Goal: Task Accomplishment & Management: Manage account settings

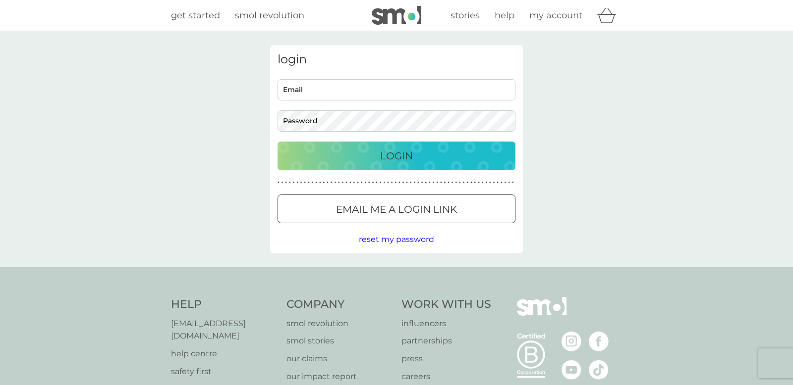
type input "[EMAIL_ADDRESS][DOMAIN_NAME]"
click at [409, 161] on p "Login" at bounding box center [396, 156] width 33 height 16
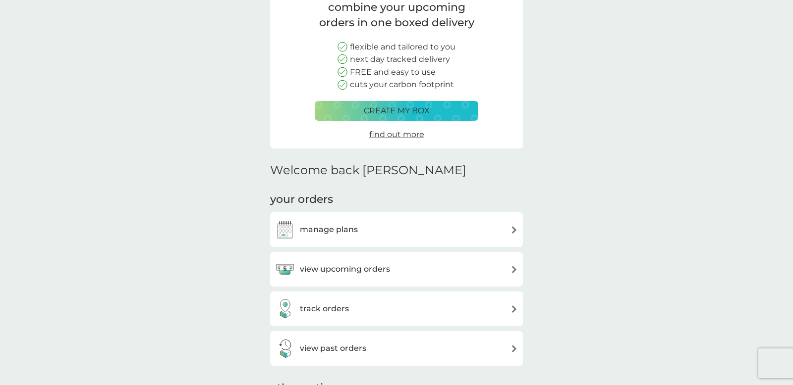
scroll to position [108, 0]
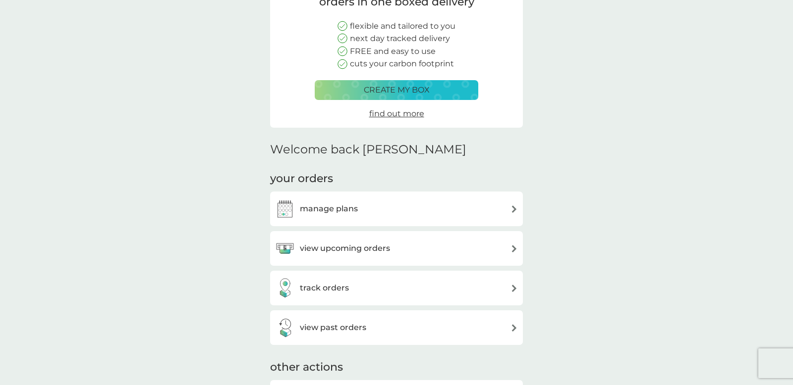
click at [414, 249] on div "view upcoming orders" at bounding box center [396, 249] width 243 height 20
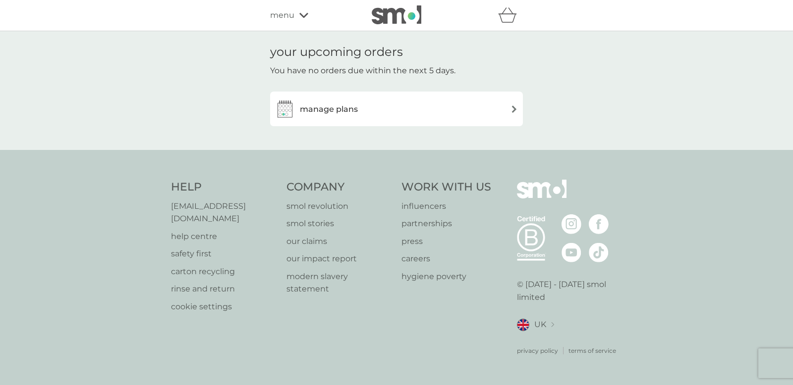
click at [336, 119] on div "manage plans" at bounding box center [396, 109] width 253 height 35
click at [325, 110] on h3 "manage plans" at bounding box center [329, 109] width 58 height 13
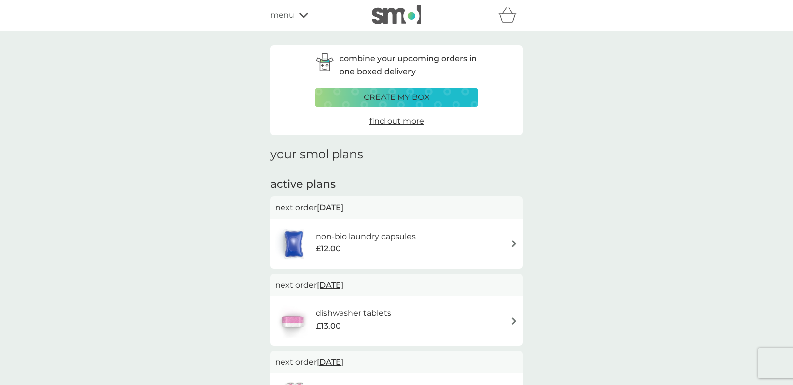
click at [285, 12] on span "menu" at bounding box center [282, 15] width 24 height 13
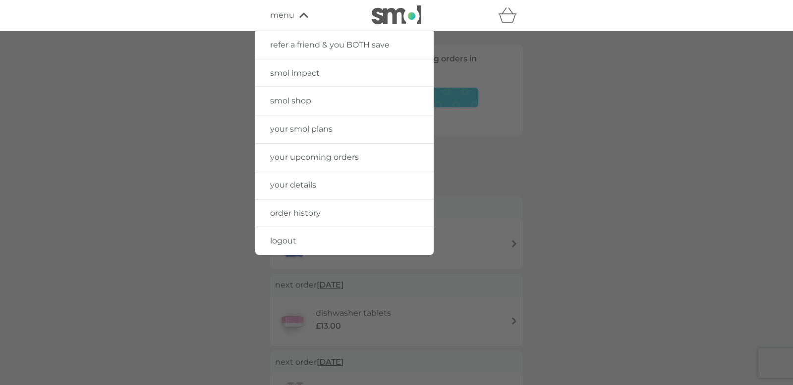
click at [362, 211] on link "order history" at bounding box center [344, 214] width 178 height 28
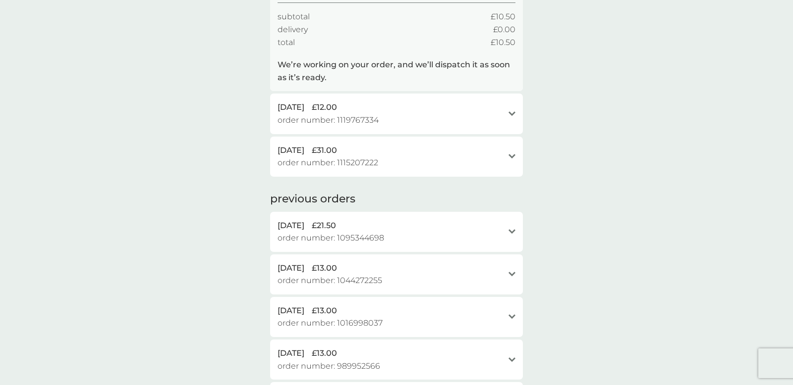
scroll to position [174, 0]
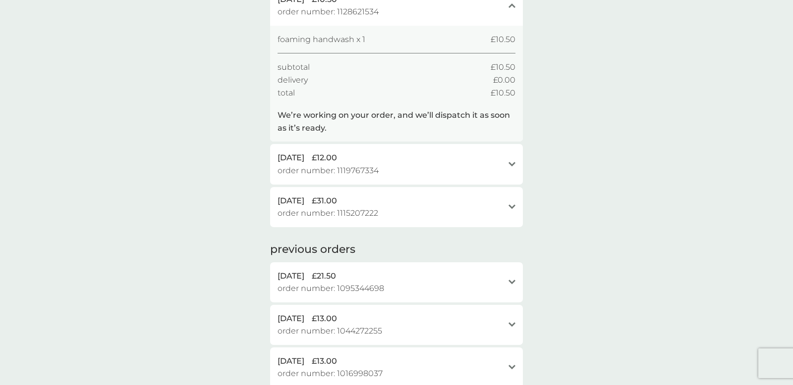
click at [359, 163] on div "[DATE] £12.00" at bounding box center [390, 158] width 226 height 13
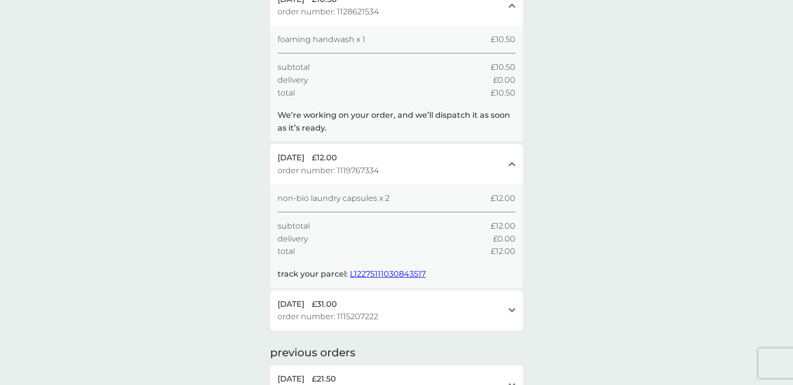
scroll to position [108, 0]
click at [459, 305] on div "[DATE] £31.00" at bounding box center [390, 305] width 226 height 13
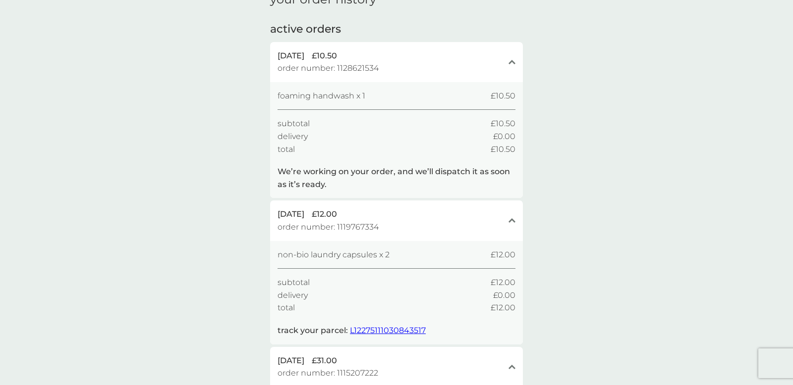
scroll to position [0, 0]
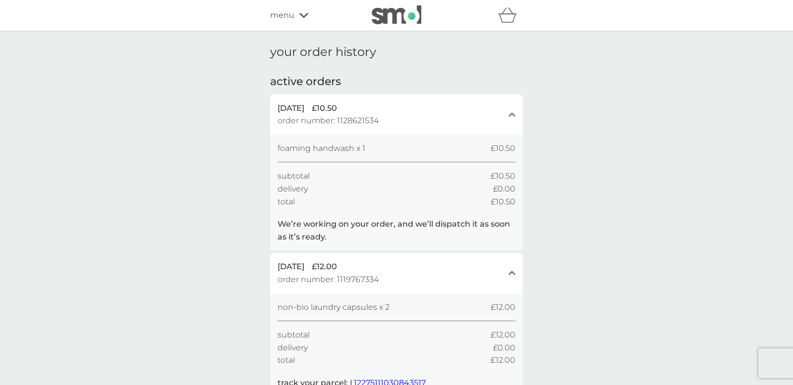
click at [280, 18] on span "menu" at bounding box center [282, 15] width 24 height 13
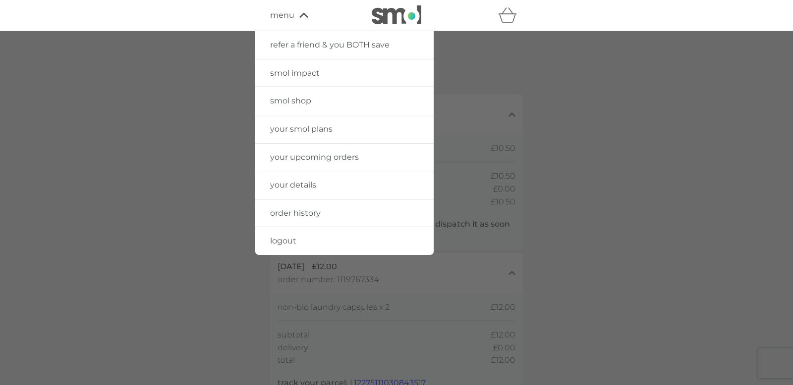
click at [314, 136] on link "your smol plans" at bounding box center [344, 129] width 178 height 28
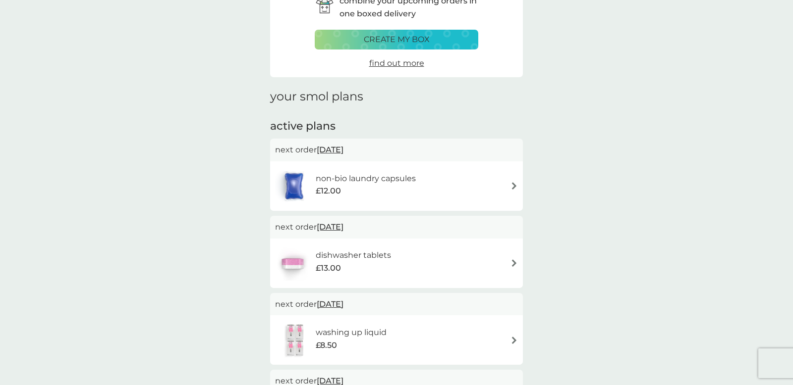
scroll to position [51, 0]
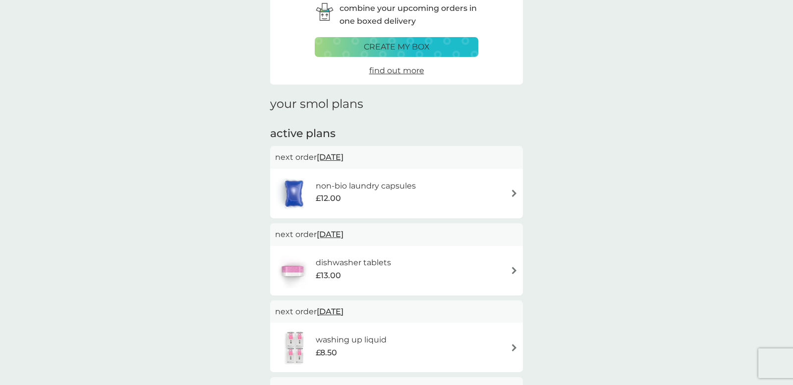
click at [512, 193] on img at bounding box center [513, 193] width 7 height 7
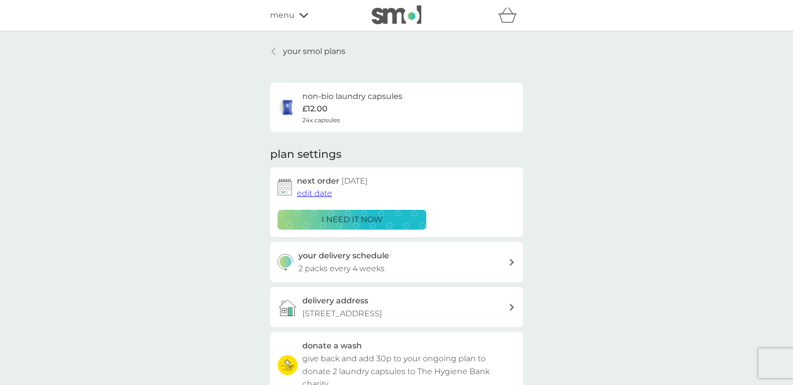
click at [501, 264] on div "your delivery schedule 2 packs every 4 weeks" at bounding box center [403, 262] width 211 height 25
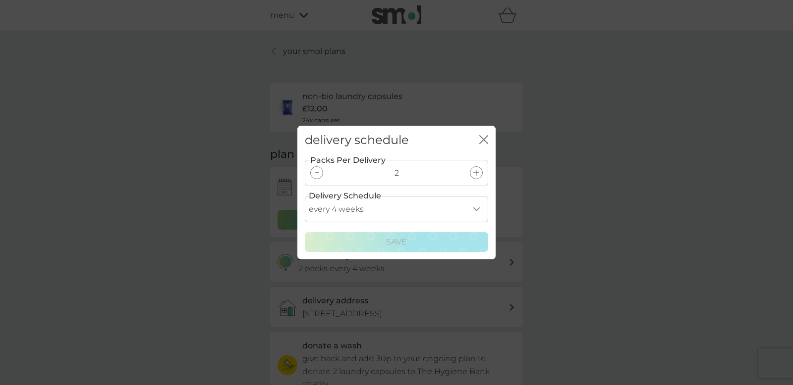
click at [474, 210] on select "every 1 week every 2 weeks every 3 weeks every 4 weeks every 5 weeks every 6 we…" at bounding box center [396, 209] width 183 height 26
select select "56"
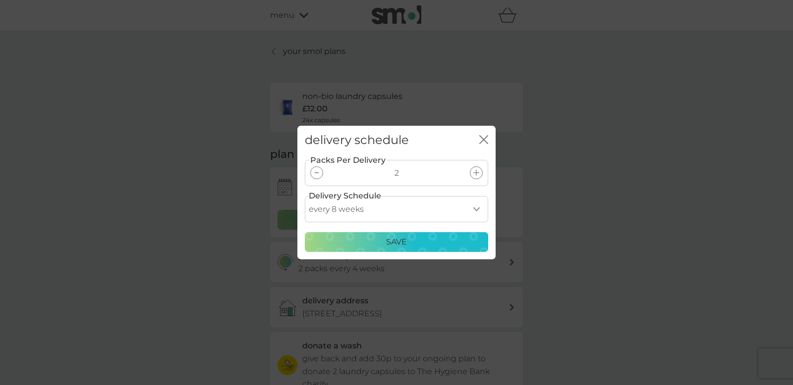
click at [408, 245] on div "Save" at bounding box center [396, 242] width 170 height 13
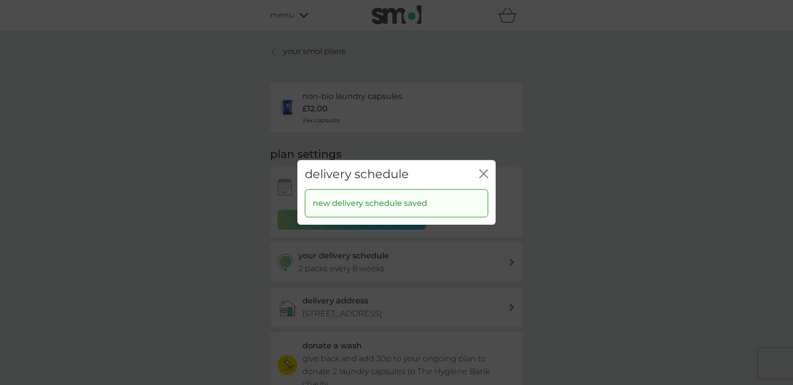
click at [480, 176] on icon "close" at bounding box center [483, 173] width 9 height 9
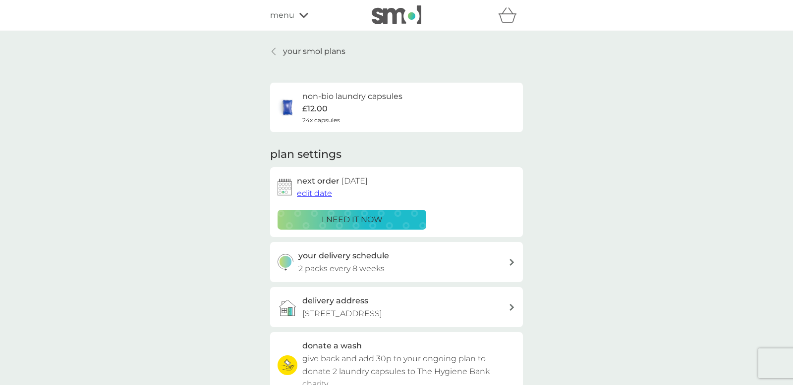
click at [323, 196] on span "edit date" at bounding box center [314, 193] width 35 height 9
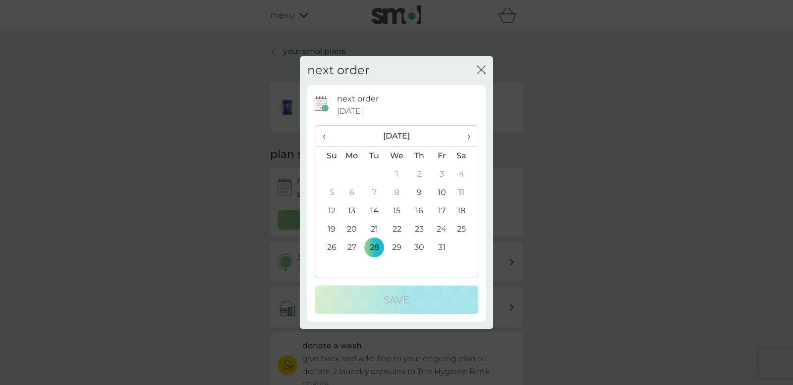
click at [467, 137] on span "›" at bounding box center [465, 136] width 10 height 21
click at [442, 249] on td "28" at bounding box center [441, 248] width 22 height 18
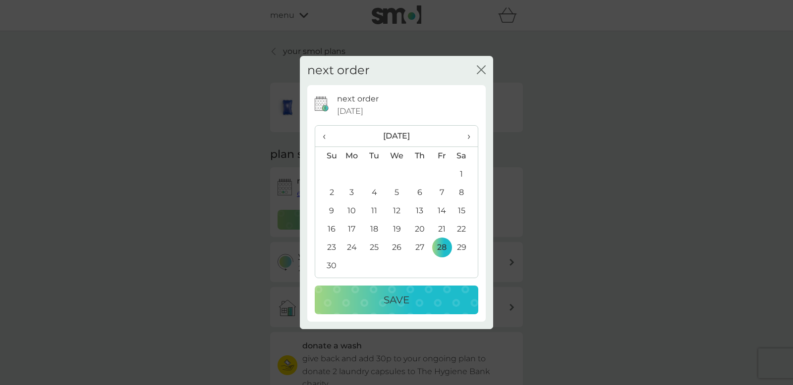
click at [443, 308] on button "Save" at bounding box center [396, 300] width 163 height 29
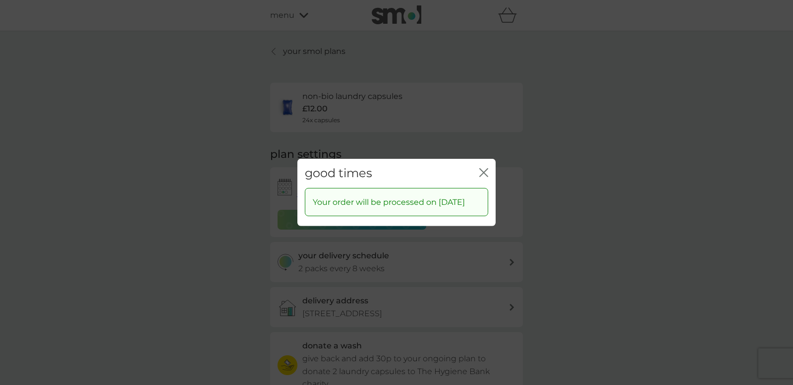
drag, startPoint x: 486, startPoint y: 169, endPoint x: 481, endPoint y: 177, distance: 9.8
click at [486, 169] on icon "close" at bounding box center [485, 173] width 4 height 8
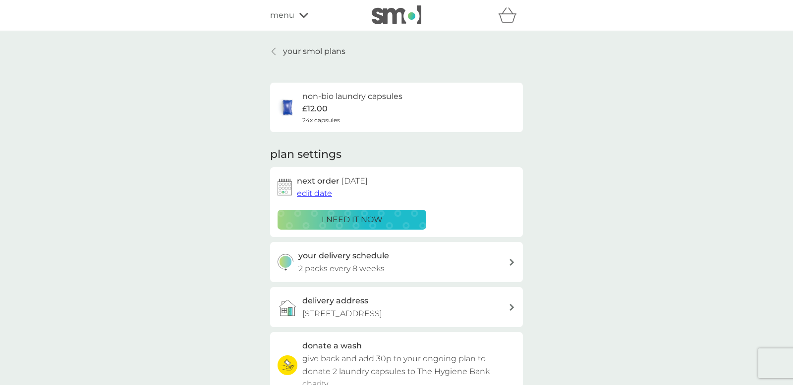
click at [439, 258] on div "your delivery schedule 2 packs every 8 weeks" at bounding box center [403, 262] width 211 height 25
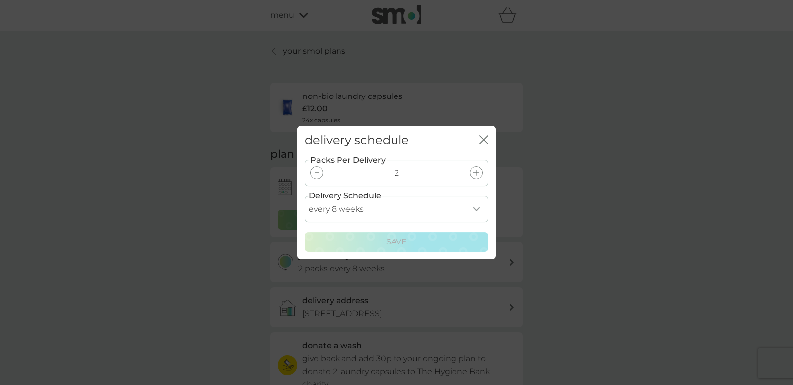
click at [396, 212] on select "every 1 week every 2 weeks every 3 weeks every 4 weeks every 5 weeks every 6 we…" at bounding box center [396, 209] width 183 height 26
select select "28"
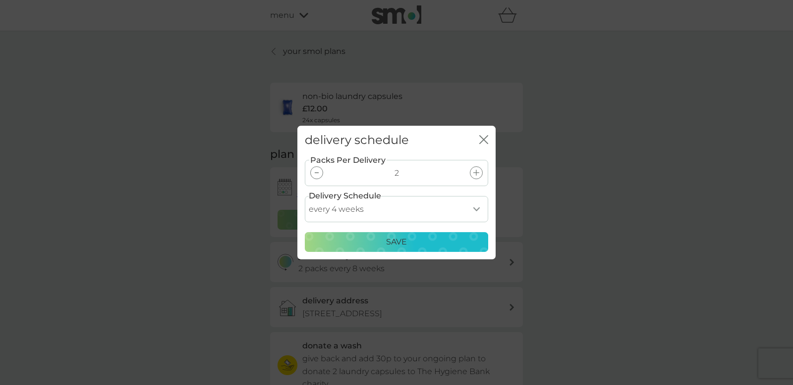
click at [428, 243] on div "Save" at bounding box center [396, 242] width 170 height 13
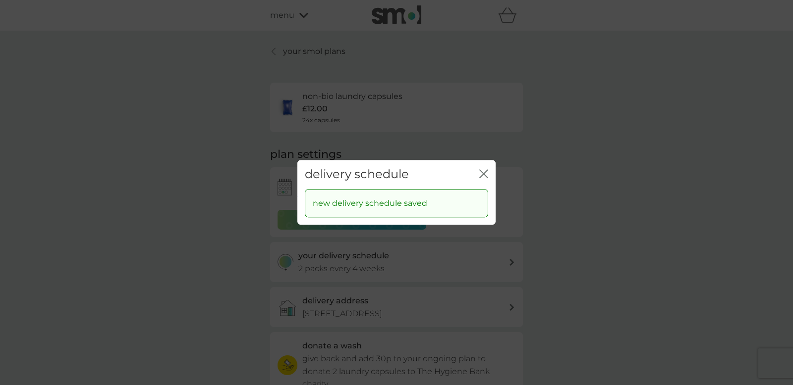
click at [484, 179] on button "close" at bounding box center [483, 174] width 9 height 10
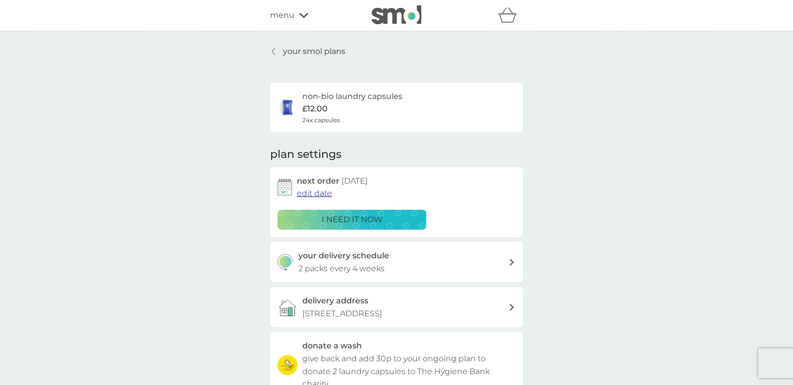
click at [275, 55] on icon at bounding box center [273, 52] width 4 height 8
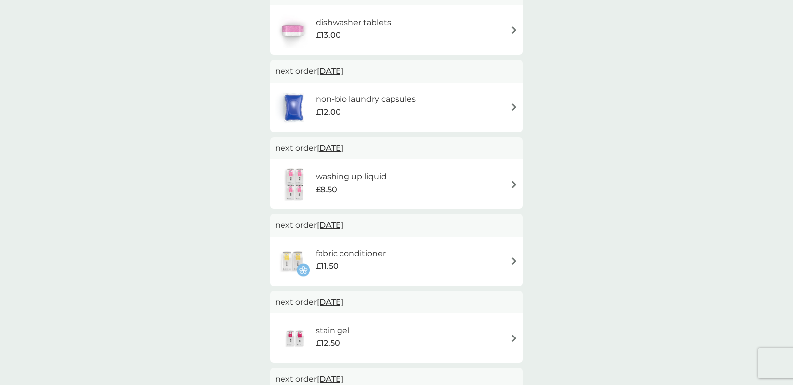
scroll to position [225, 0]
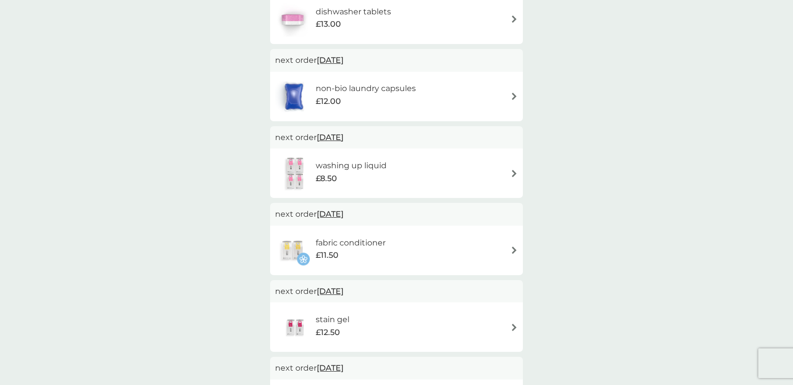
click at [413, 252] on div "fabric conditioner £11.50" at bounding box center [396, 250] width 243 height 35
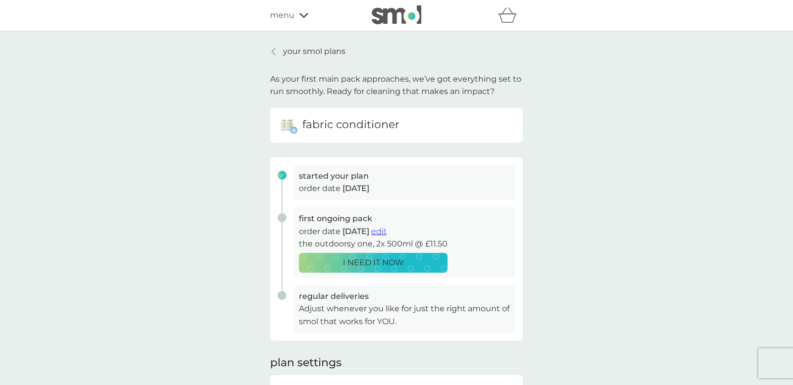
click at [304, 52] on p "your smol plans" at bounding box center [314, 51] width 62 height 13
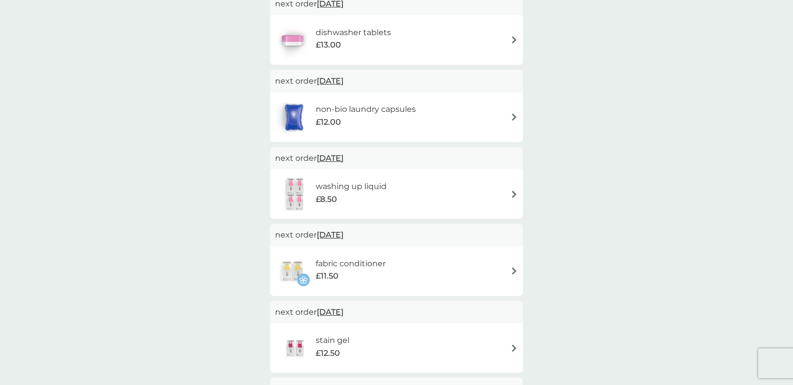
scroll to position [196, 0]
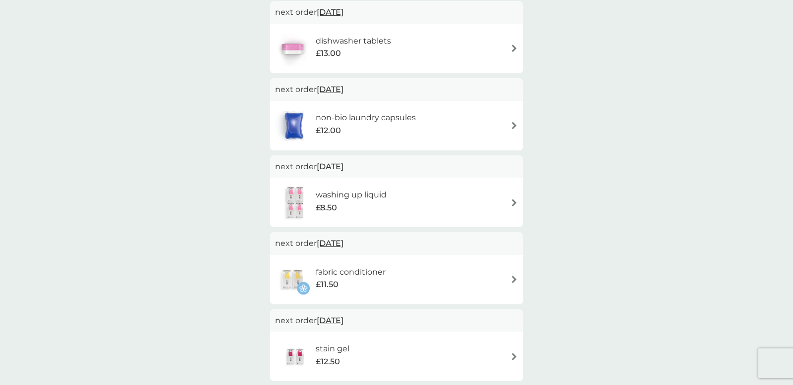
click at [343, 243] on span "[DATE]" at bounding box center [330, 243] width 27 height 19
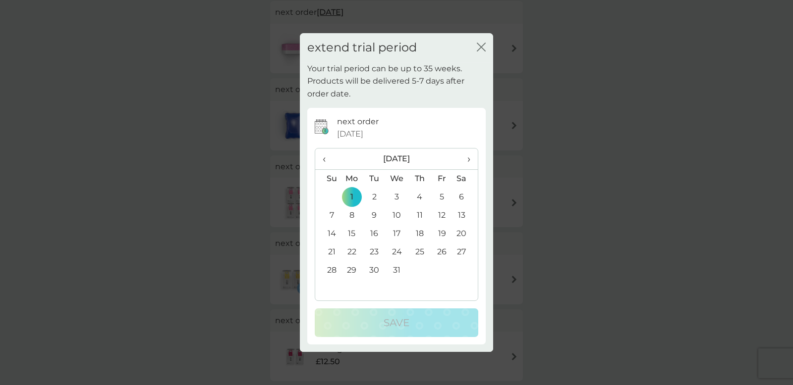
click at [471, 162] on th "›" at bounding box center [465, 159] width 25 height 21
click at [328, 215] on td "4" at bounding box center [327, 216] width 25 height 18
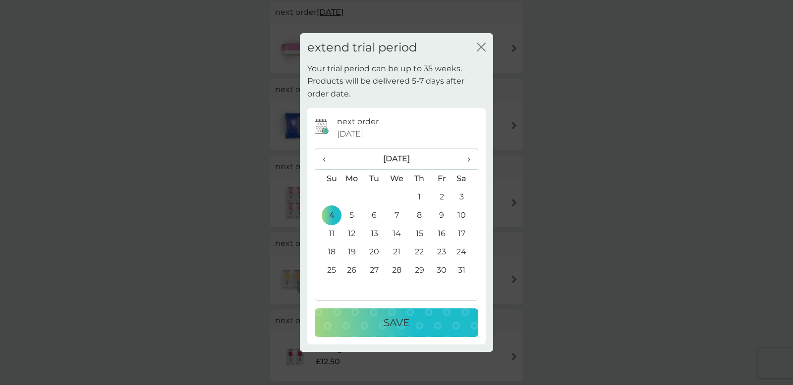
drag, startPoint x: 417, startPoint y: 323, endPoint x: 440, endPoint y: 327, distance: 23.1
click at [417, 323] on div "Save" at bounding box center [396, 323] width 144 height 16
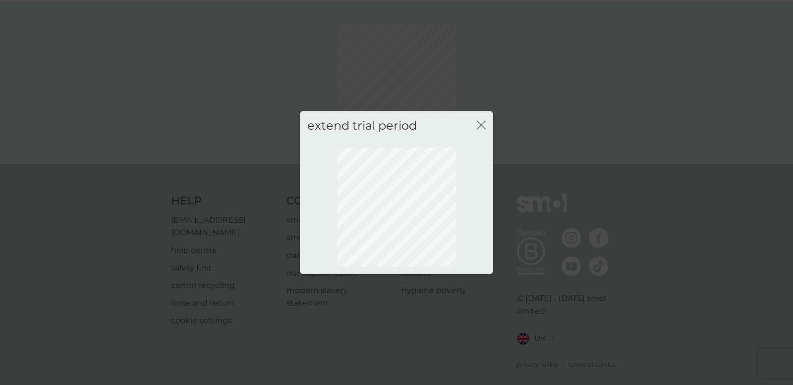
click at [478, 122] on icon "close" at bounding box center [479, 125] width 4 height 8
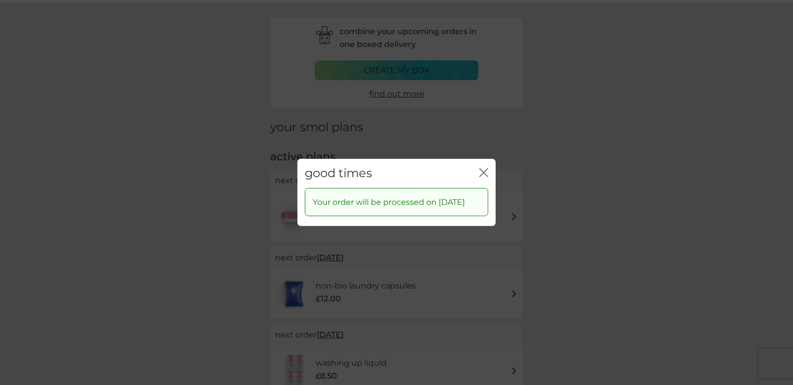
drag, startPoint x: 487, startPoint y: 159, endPoint x: 487, endPoint y: 167, distance: 7.9
click at [487, 160] on div "good times close" at bounding box center [396, 173] width 198 height 29
click at [487, 168] on icon "close" at bounding box center [483, 172] width 9 height 9
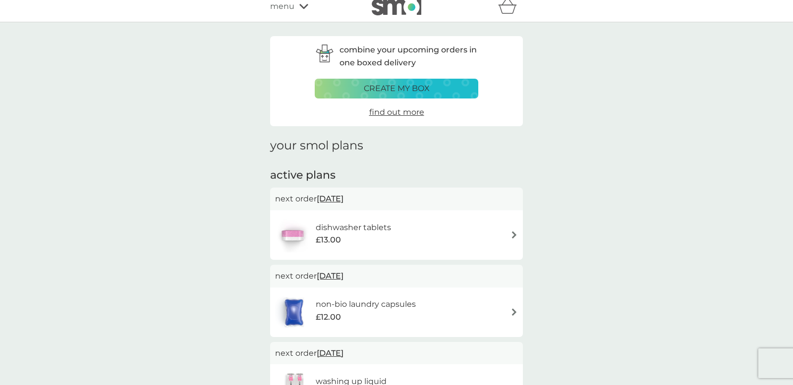
scroll to position [0, 0]
